Goal: Task Accomplishment & Management: Manage account settings

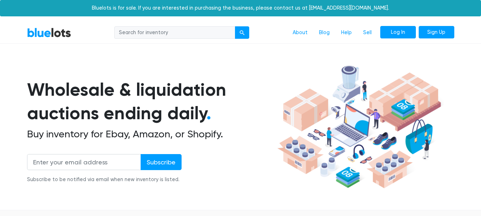
click at [404, 36] on link "Log In" at bounding box center [398, 32] width 36 height 13
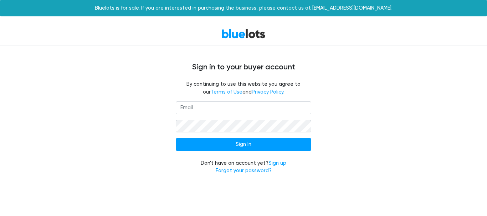
click at [214, 108] on input "email" at bounding box center [243, 108] width 135 height 13
click at [203, 109] on input "email" at bounding box center [243, 108] width 135 height 13
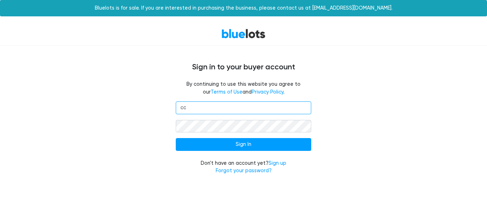
type input "c"
